Goal: Check status: Check status

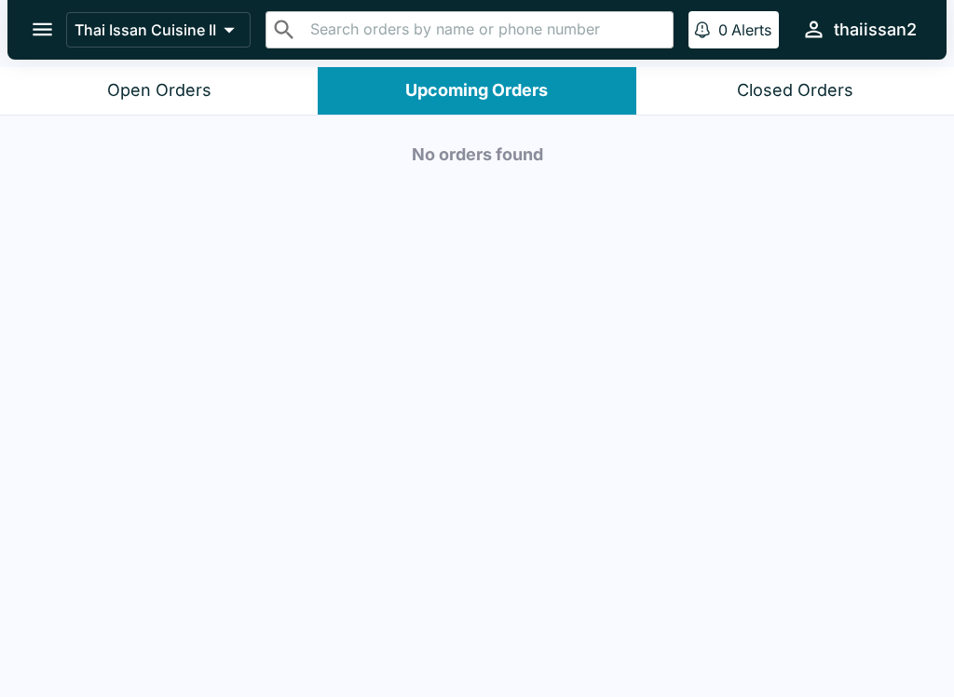
click at [181, 96] on div "Open Orders" at bounding box center [159, 90] width 104 height 21
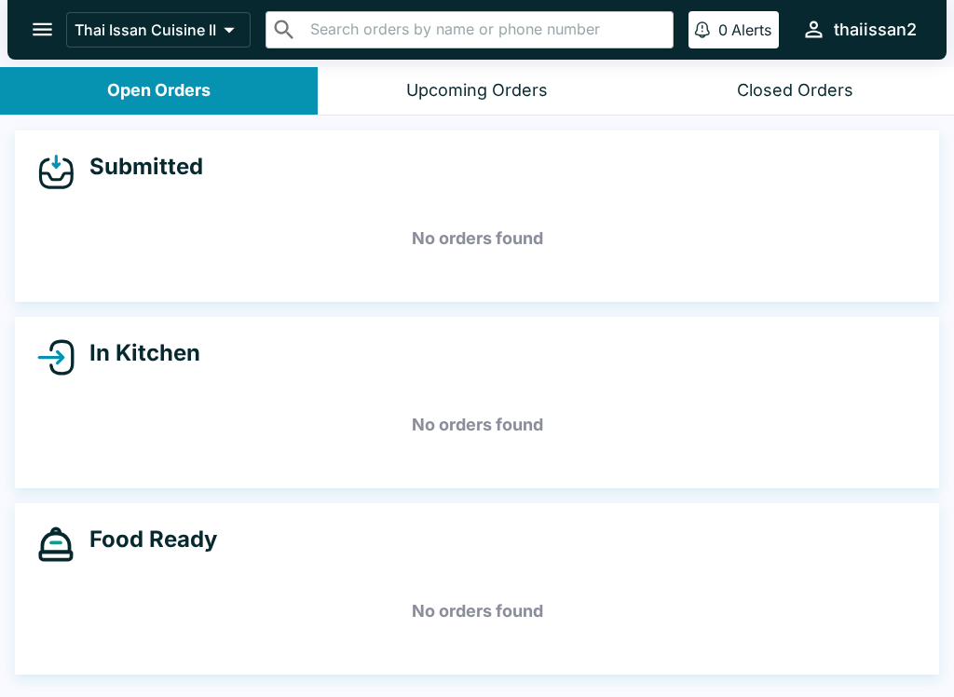
click at [43, 20] on icon "open drawer" at bounding box center [42, 29] width 25 height 25
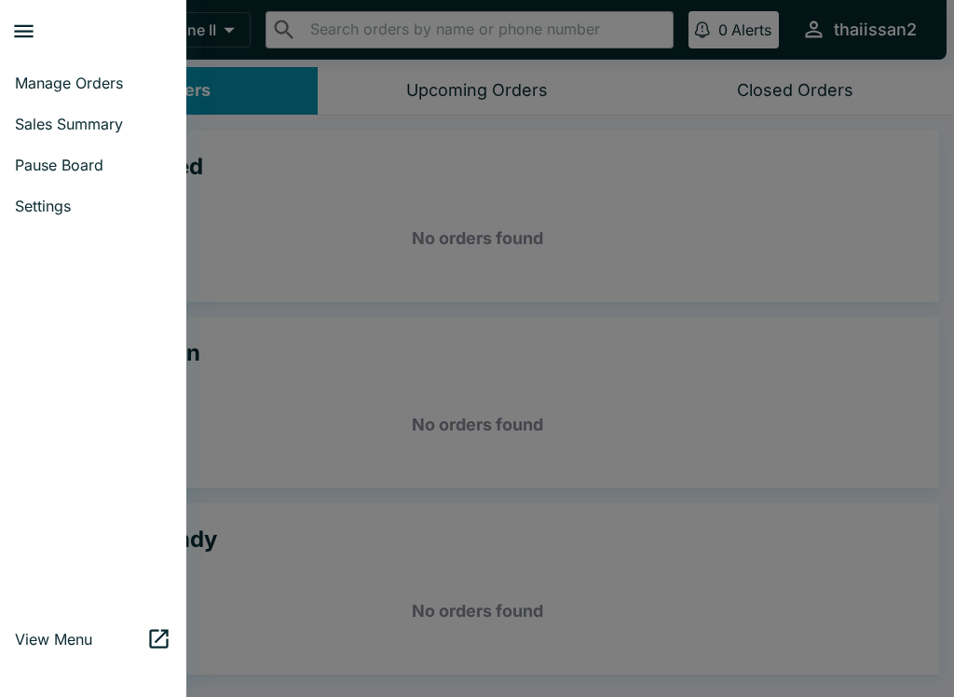
click at [86, 89] on span "Manage Orders" at bounding box center [93, 83] width 157 height 19
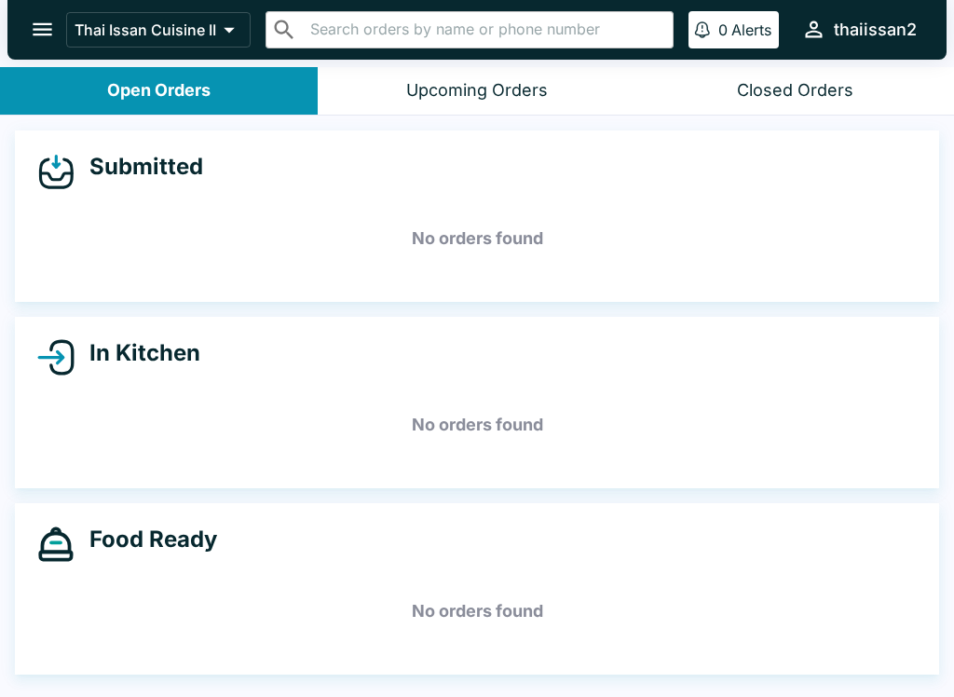
click at [34, 38] on icon "open drawer" at bounding box center [42, 29] width 25 height 25
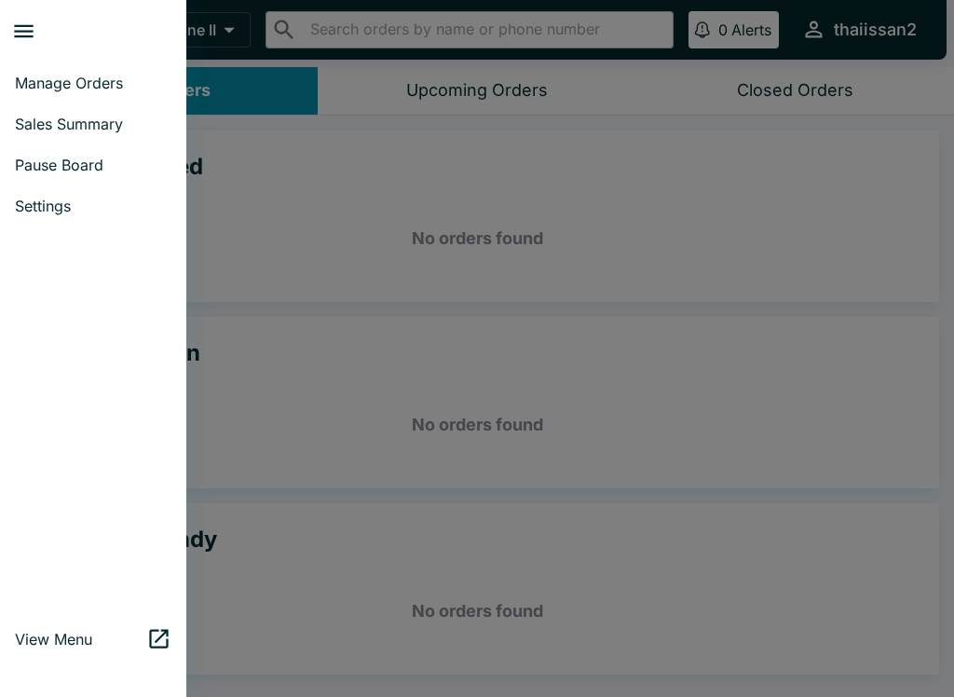
click at [87, 111] on link "Sales Summary" at bounding box center [93, 123] width 186 height 41
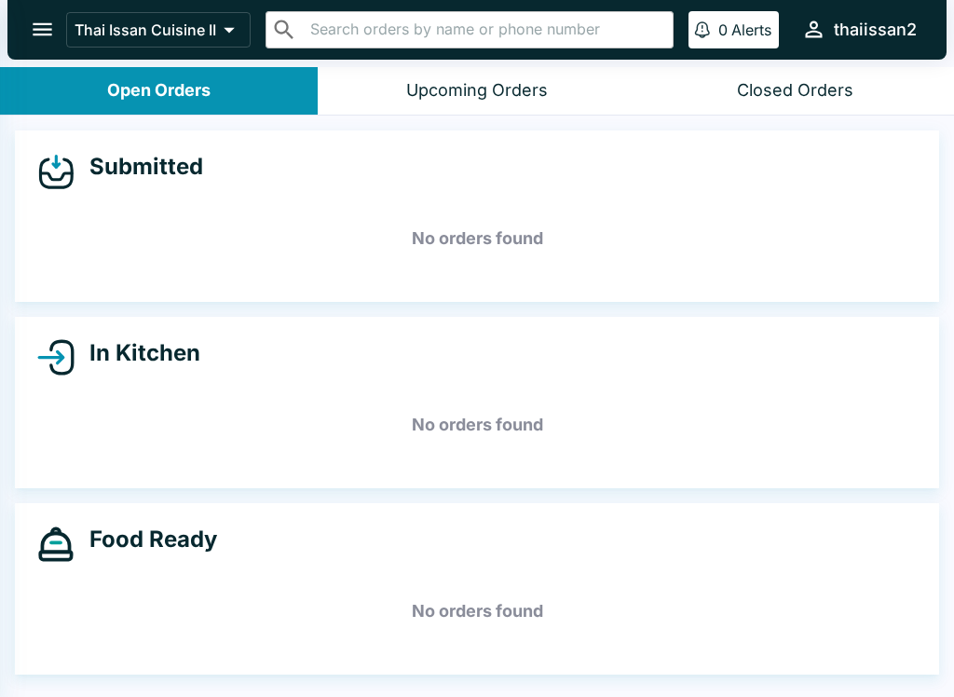
select select "03:00"
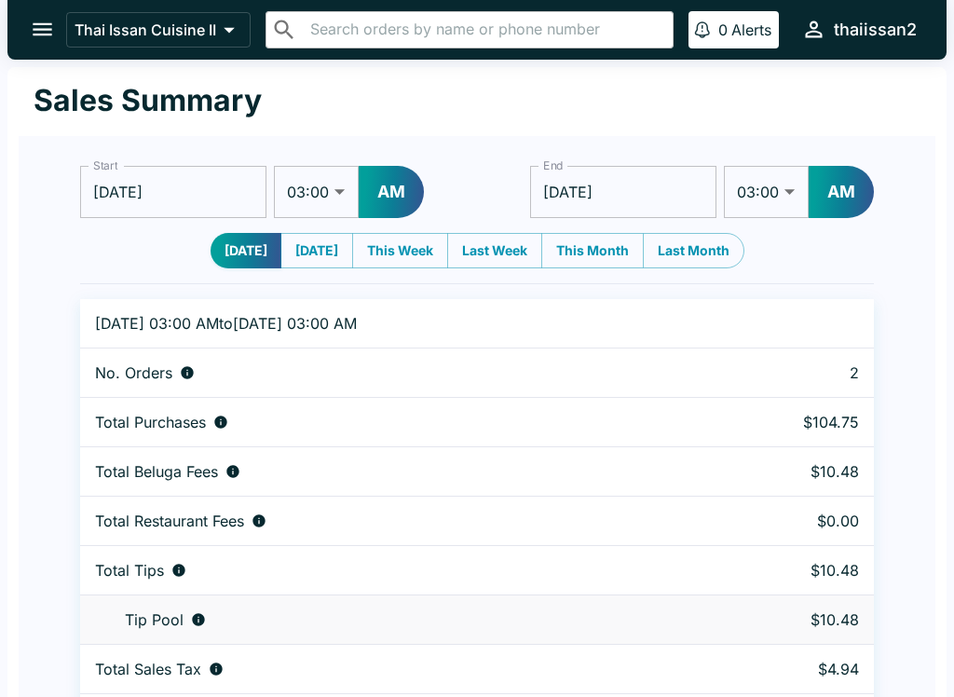
click at [58, 40] on button "open drawer" at bounding box center [43, 30] width 48 height 48
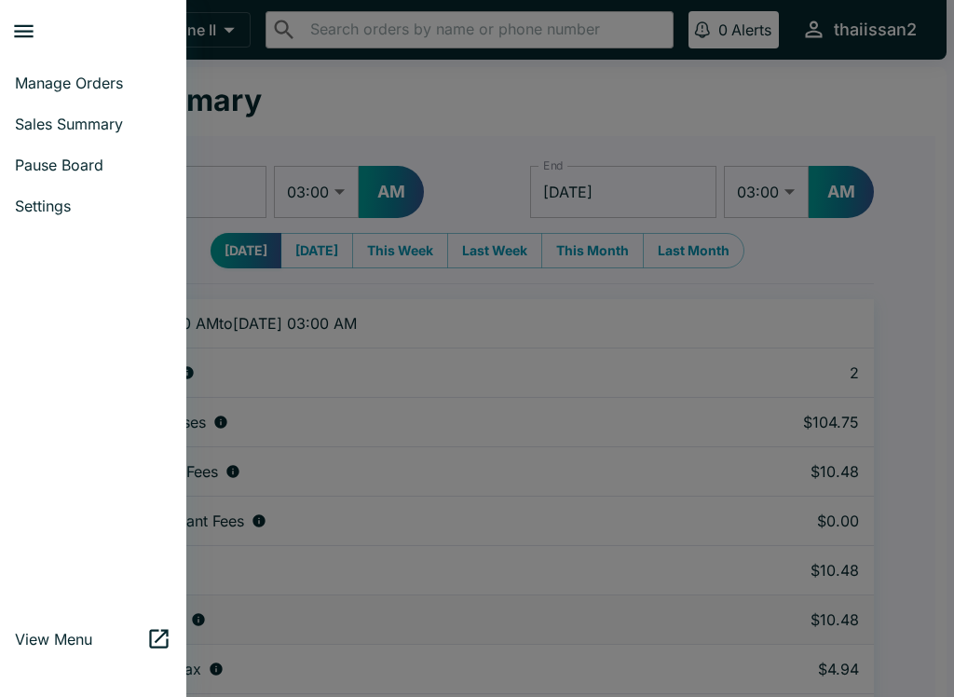
click at [113, 128] on span "Sales Summary" at bounding box center [93, 124] width 157 height 19
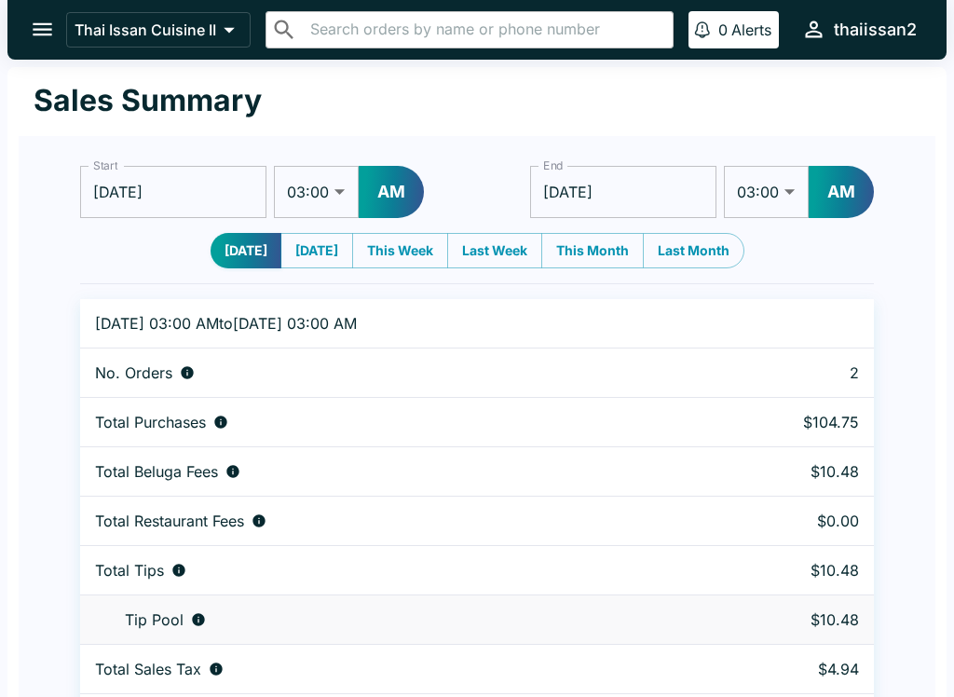
click at [35, 21] on icon "open drawer" at bounding box center [42, 29] width 25 height 25
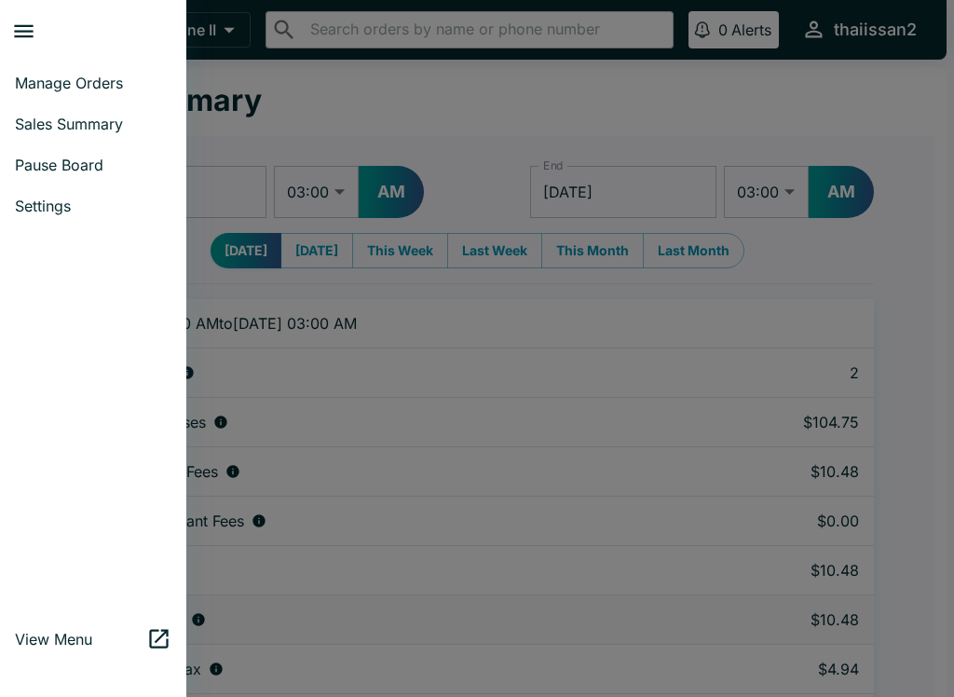
click at [114, 80] on span "Manage Orders" at bounding box center [93, 83] width 157 height 19
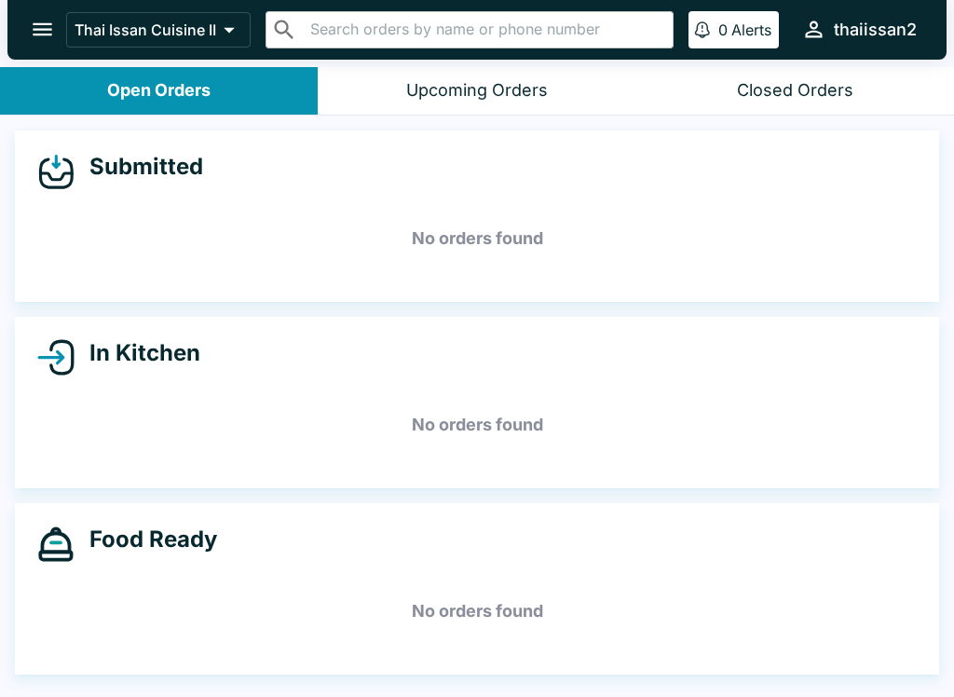
click at [839, 97] on div "Closed Orders" at bounding box center [795, 90] width 116 height 21
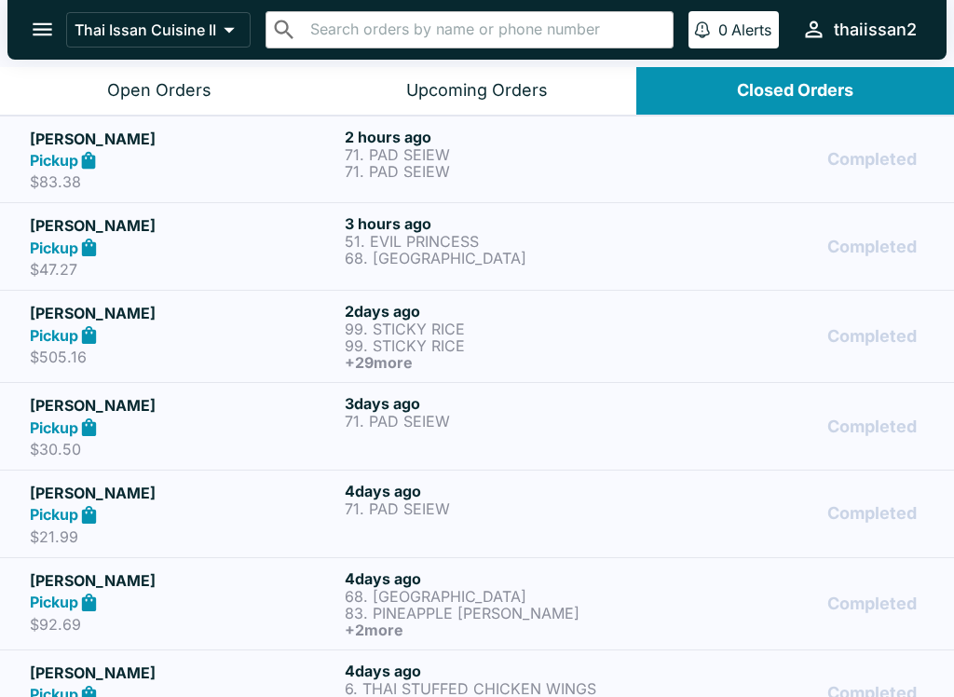
click at [639, 157] on p "71. PAD SEIEW" at bounding box center [498, 154] width 307 height 17
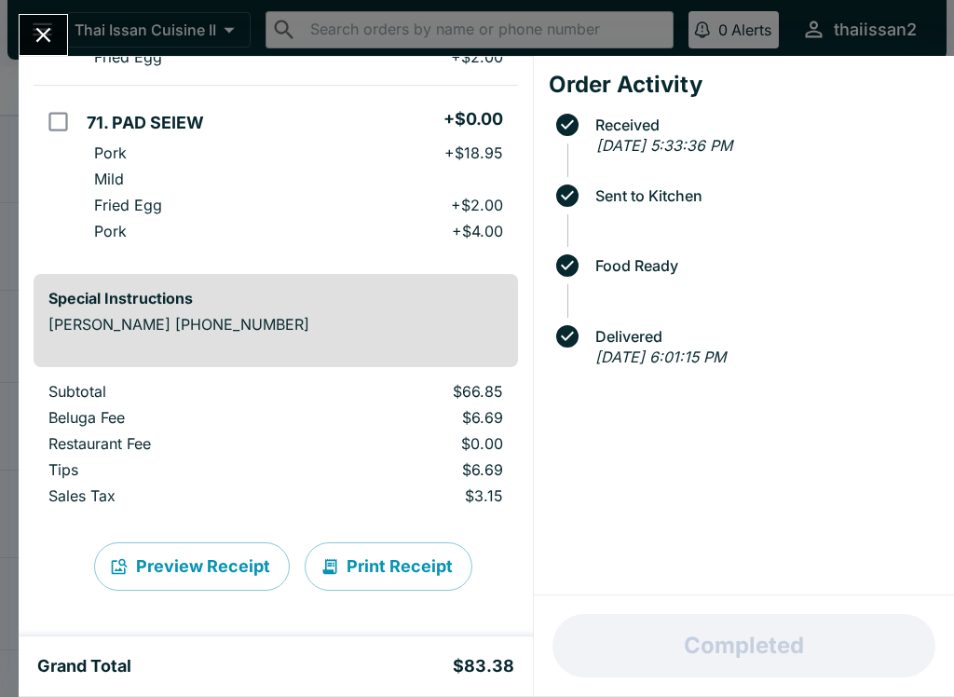
scroll to position [429, 0]
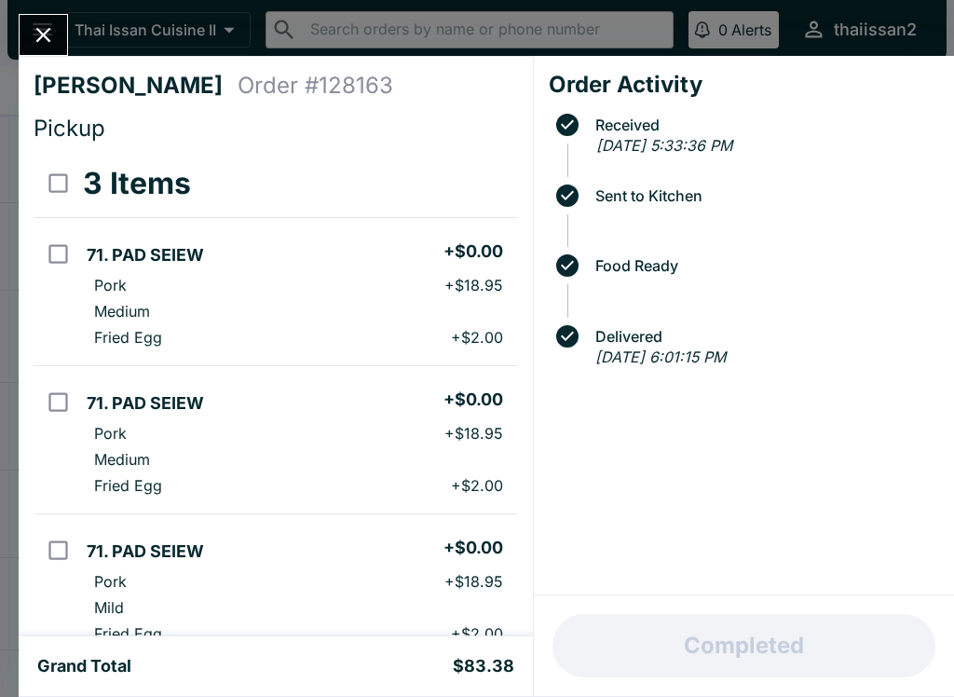
click at [57, 44] on button "Close" at bounding box center [44, 35] width 48 height 40
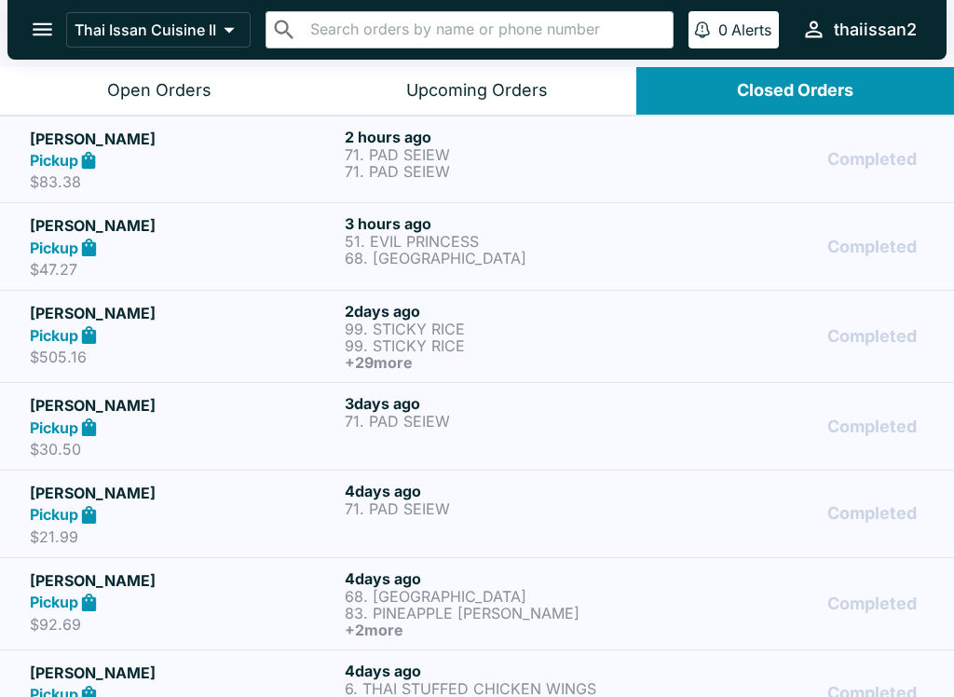
click at [675, 246] on div "Completed" at bounding box center [793, 246] width 264 height 64
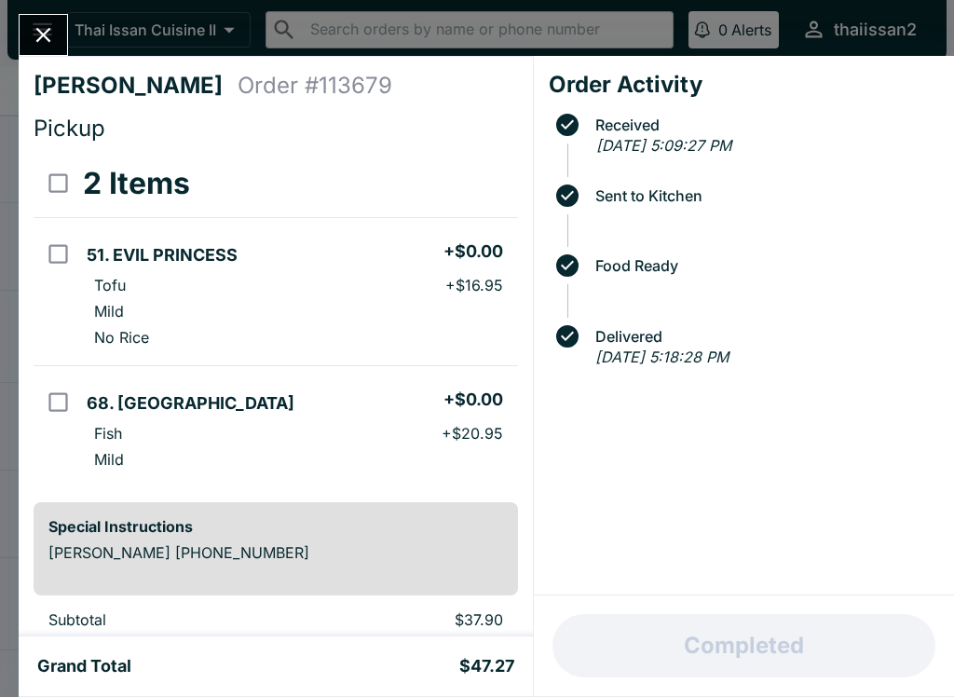
scroll to position [-2, 0]
click at [61, 43] on button "Close" at bounding box center [44, 35] width 48 height 40
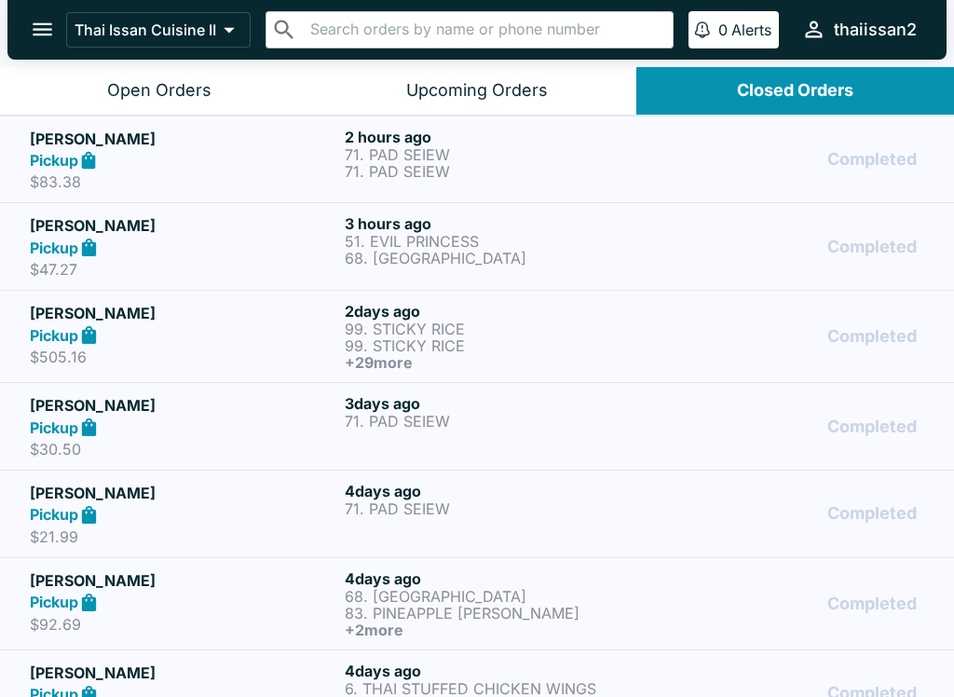
click at [770, 156] on div "Completed" at bounding box center [793, 160] width 264 height 64
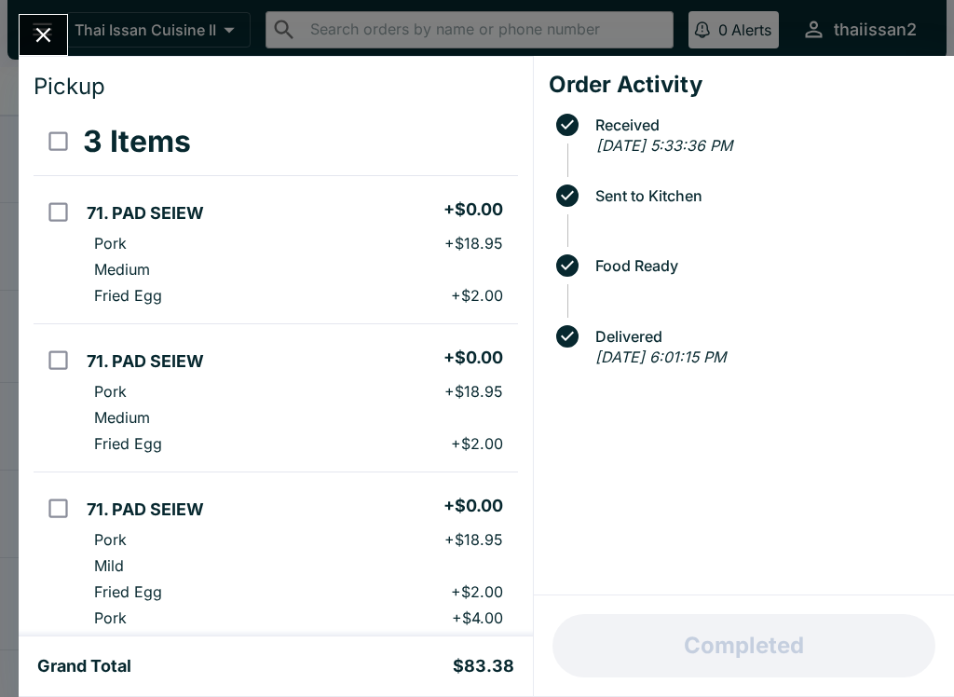
scroll to position [48, 0]
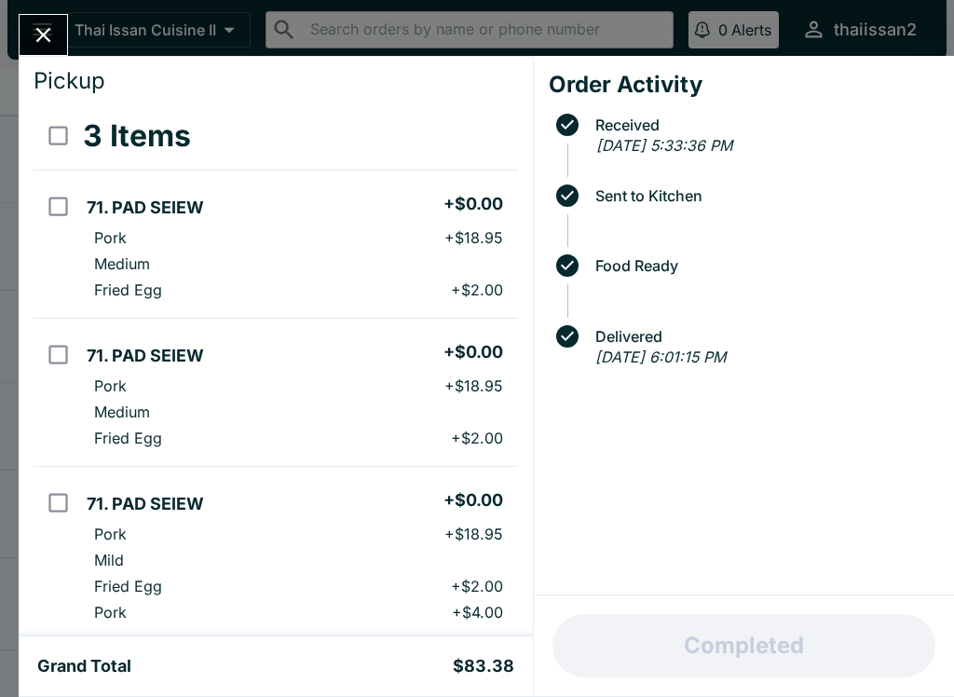
click at [37, 39] on icon "Close" at bounding box center [43, 34] width 25 height 25
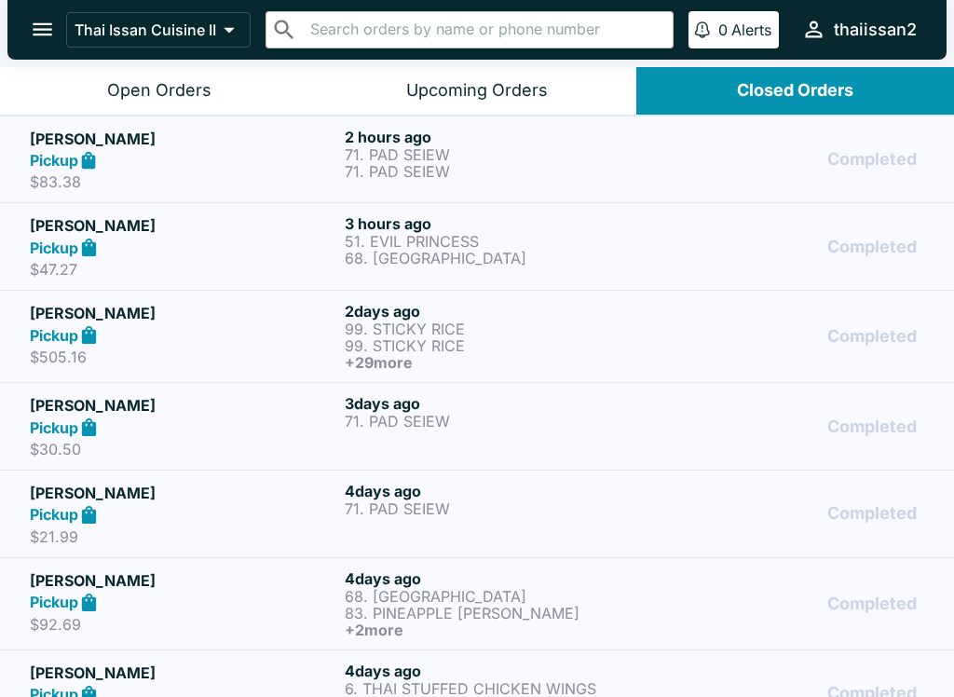
click at [657, 179] on div "[PERSON_NAME] Pickup $83.38 2 hours ago 71. PAD SEIEW 71. PAD SEIEW Completed" at bounding box center [477, 160] width 894 height 64
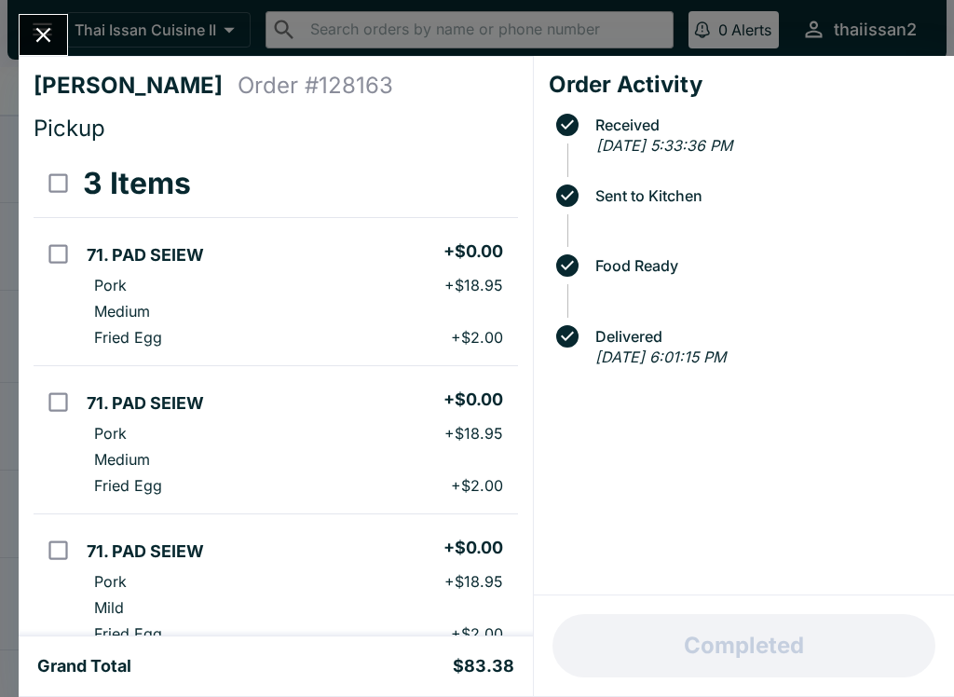
click at [36, 8] on div "[PERSON_NAME] Order # 128163 Pickup 3 Items 71. PAD SEIEW + $0.00 Pork + $18.95…" at bounding box center [477, 348] width 954 height 697
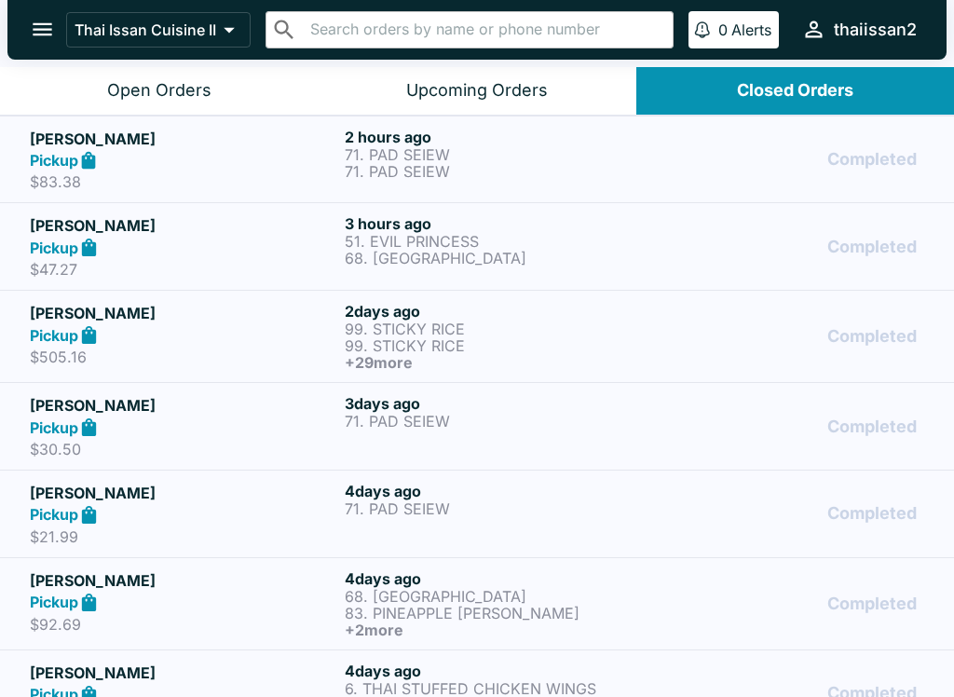
click at [818, 246] on div "Completed" at bounding box center [793, 246] width 264 height 64
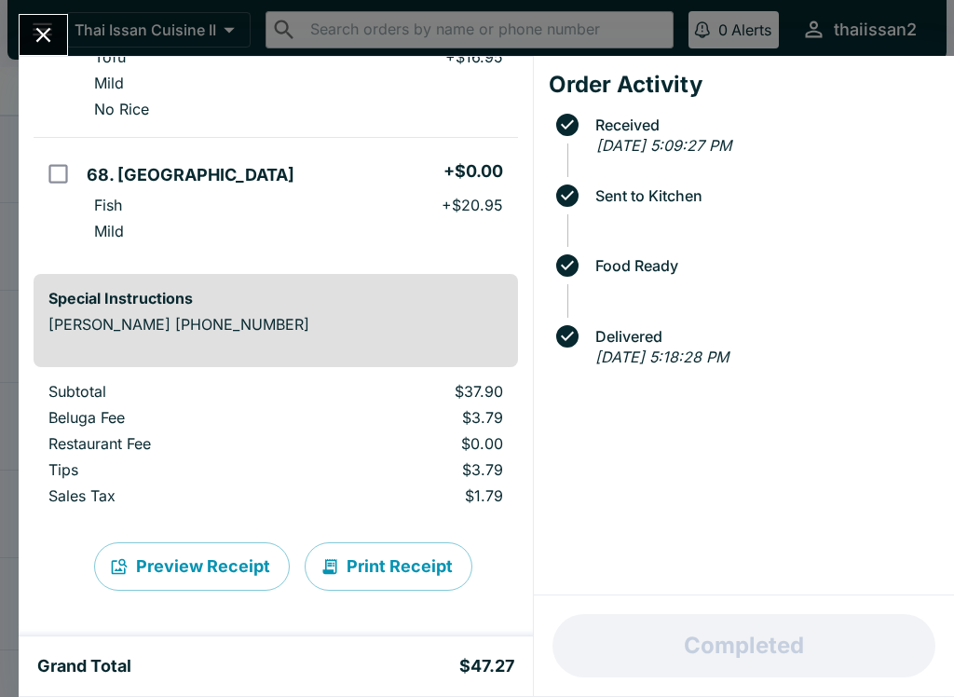
scroll to position [276, 0]
click at [64, 13] on div "[PERSON_NAME] Order # 113679 Pickup 2 Items 51. EVIL PRINCESS + $0.00 Tofu + $1…" at bounding box center [477, 348] width 954 height 697
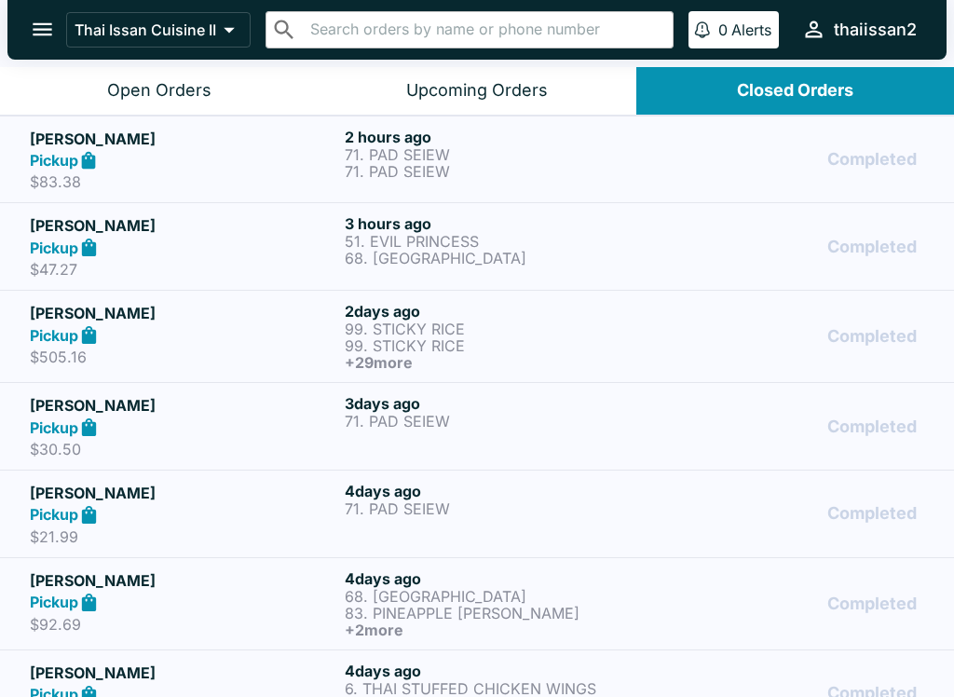
click at [708, 412] on div "Completed" at bounding box center [793, 426] width 264 height 64
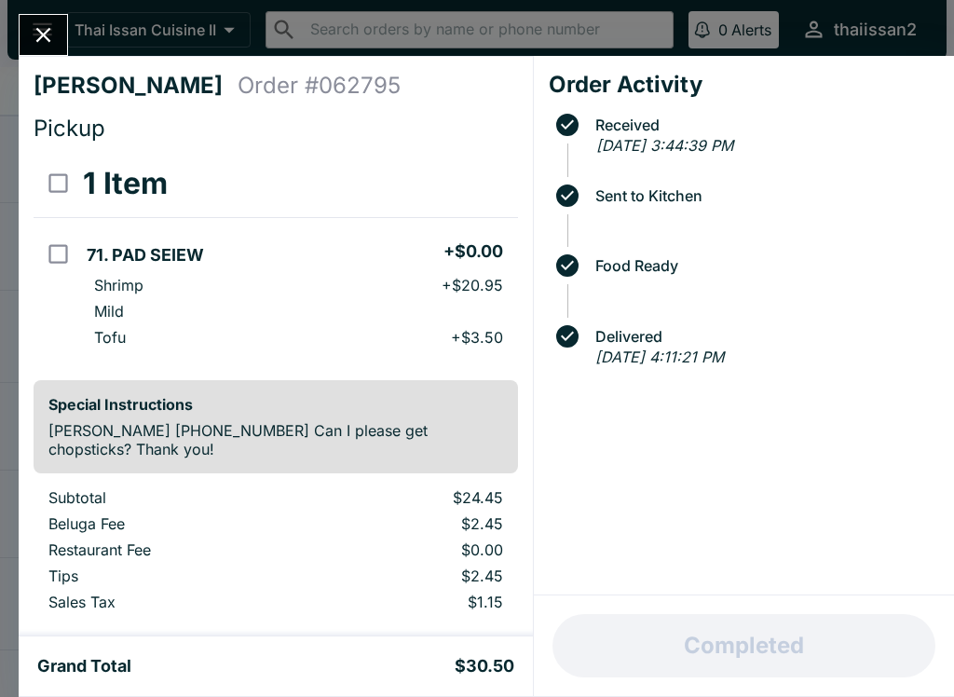
click at [67, 33] on button "Close" at bounding box center [44, 35] width 48 height 40
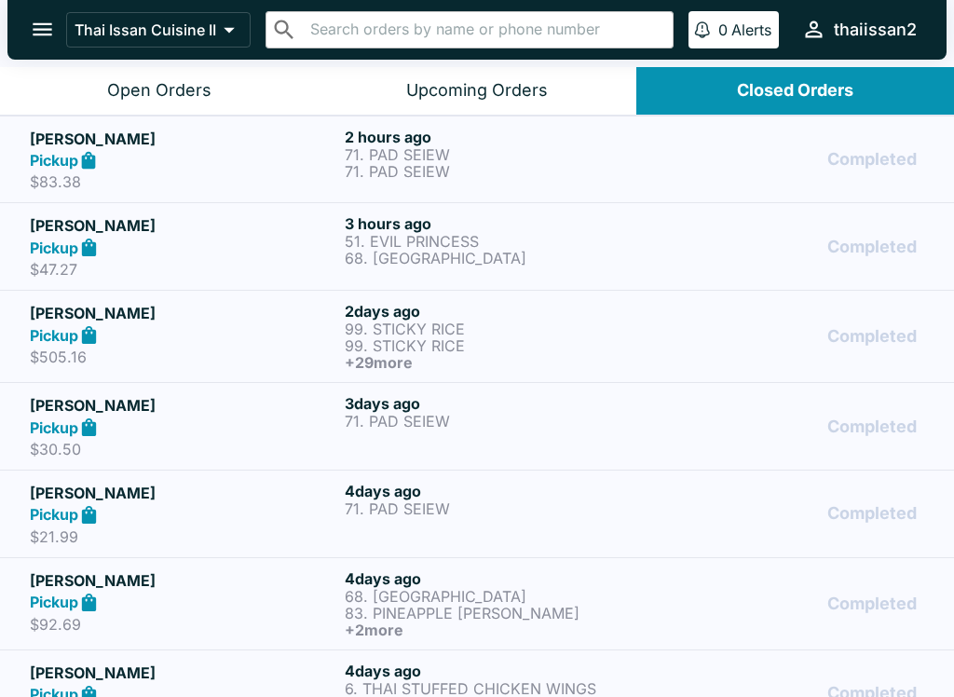
click at [279, 313] on h5 "[PERSON_NAME]" at bounding box center [183, 313] width 307 height 22
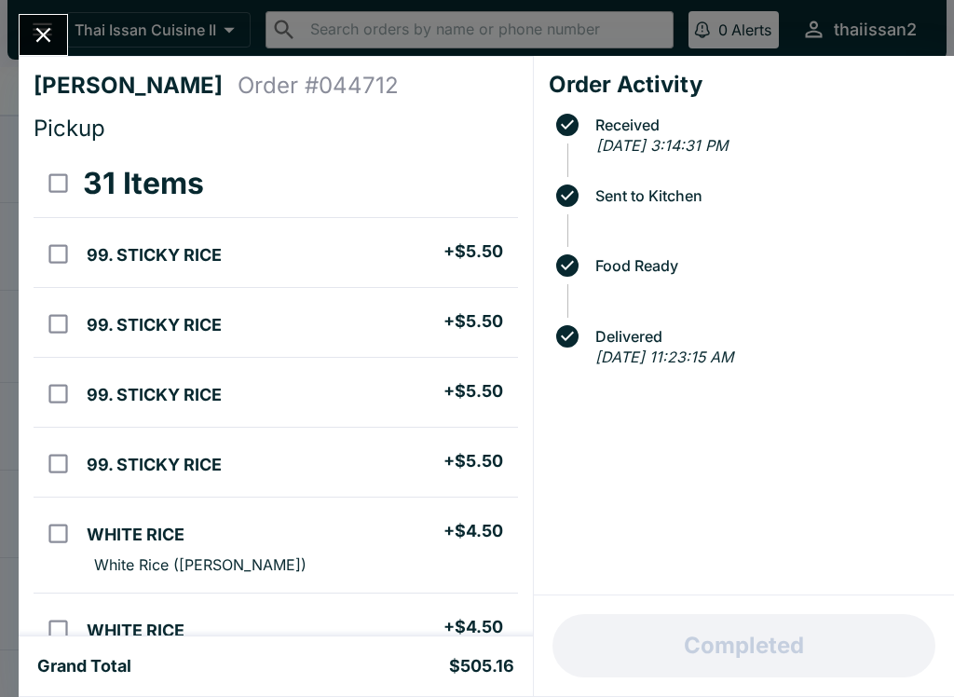
click at [27, 49] on button "Close" at bounding box center [44, 35] width 48 height 40
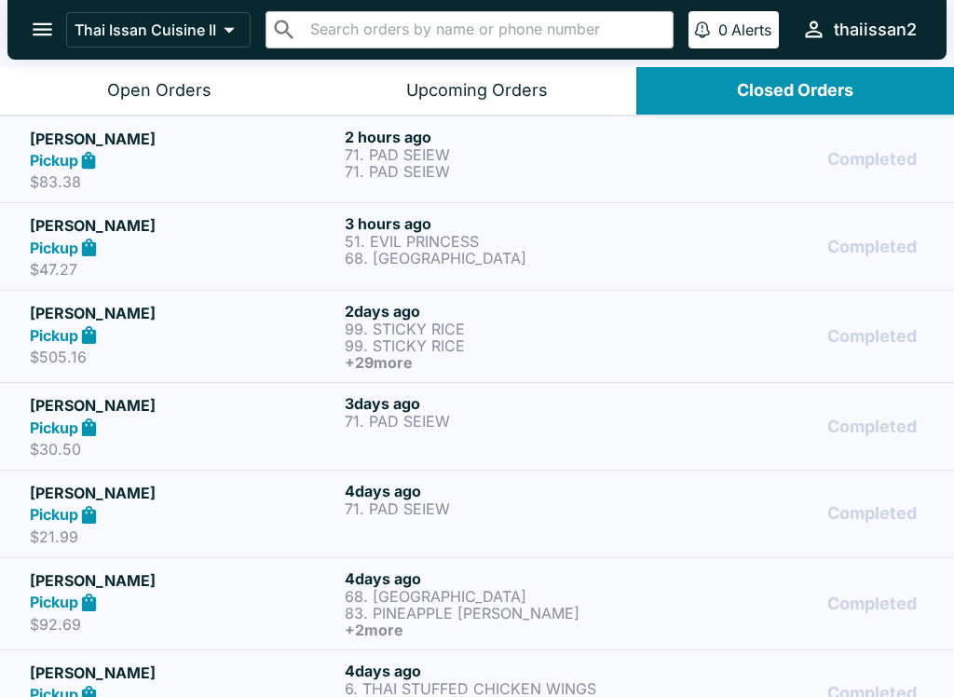
click at [30, 11] on button "open drawer" at bounding box center [43, 30] width 48 height 48
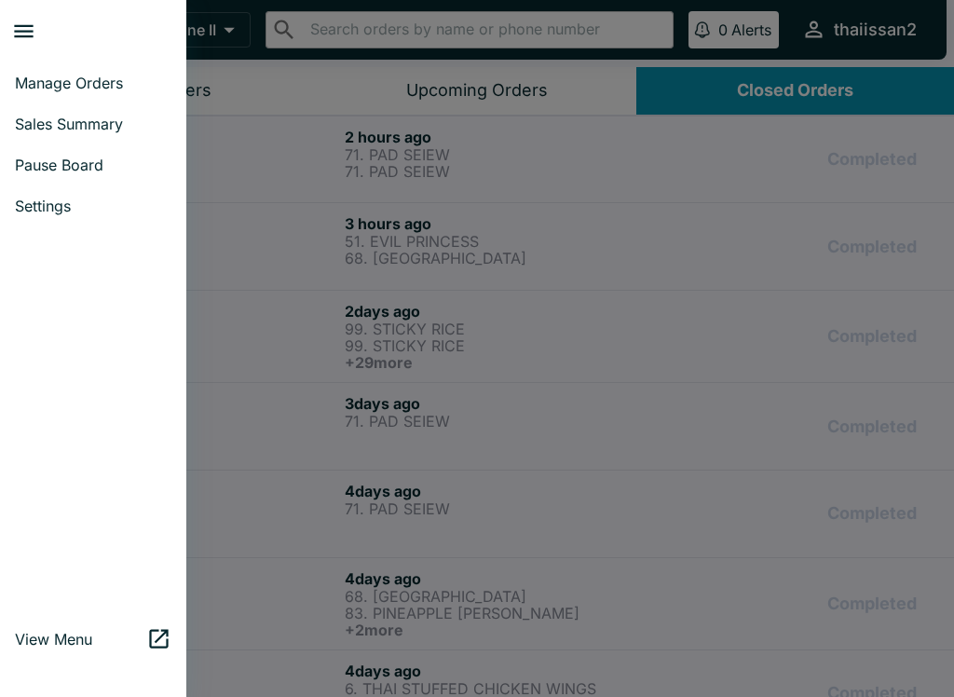
click at [65, 73] on link "Manage Orders" at bounding box center [93, 82] width 186 height 41
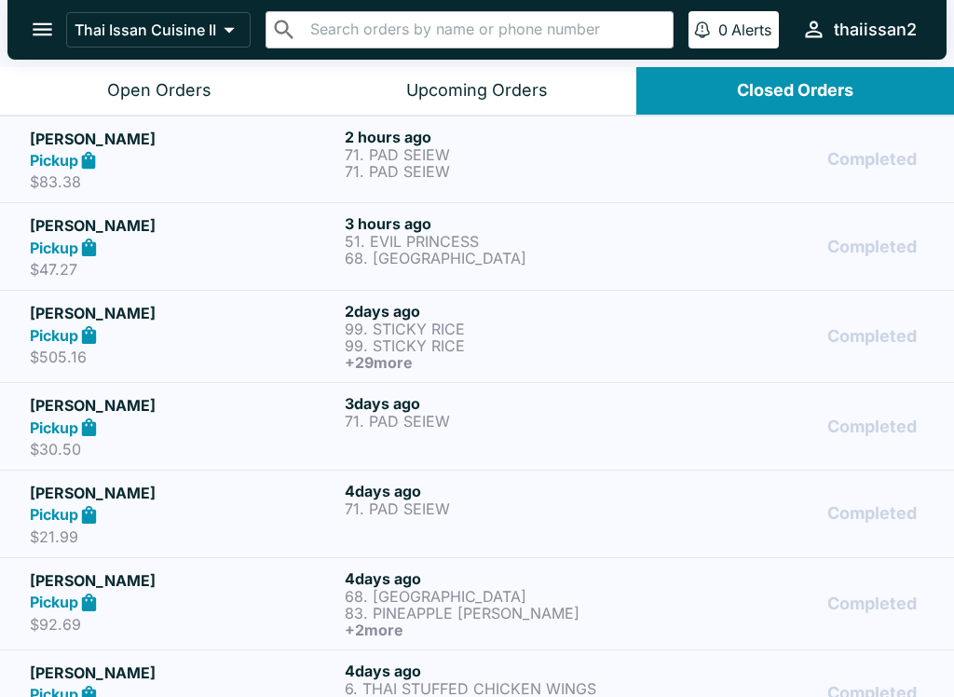
click at [225, 97] on button "Open Orders" at bounding box center [159, 91] width 318 height 48
